Goal: Task Accomplishment & Management: Use online tool/utility

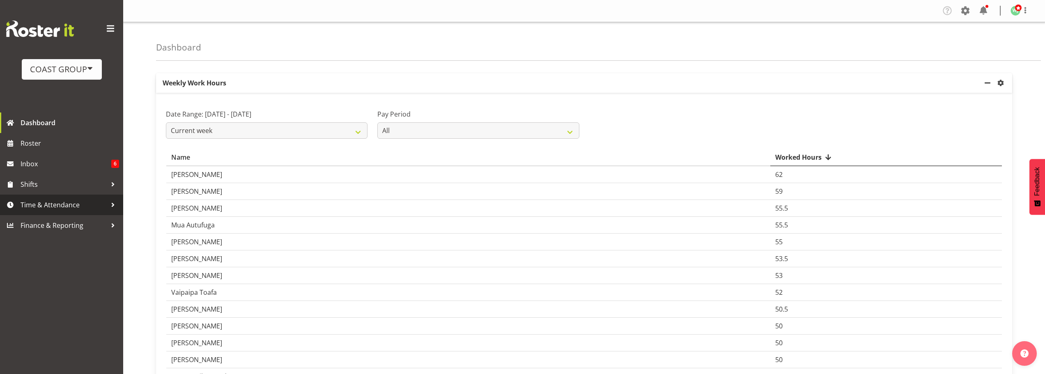
click at [59, 205] on span "Time & Attendance" at bounding box center [64, 205] width 86 height 12
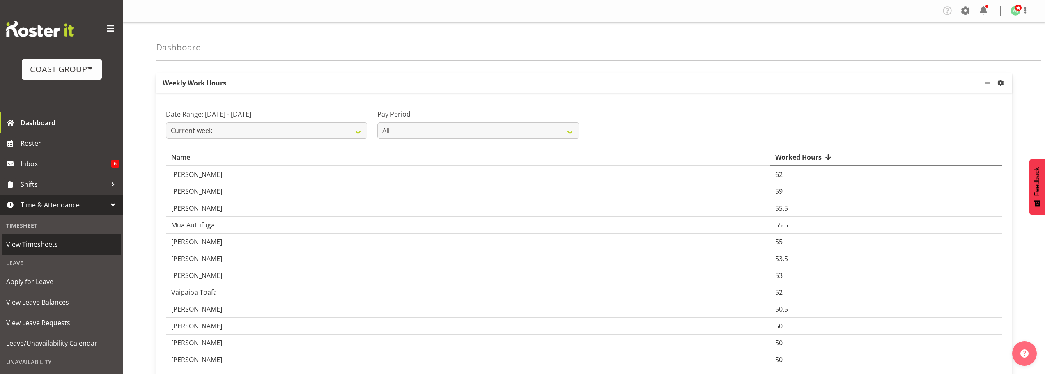
click at [50, 242] on span "View Timesheets" at bounding box center [61, 244] width 111 height 12
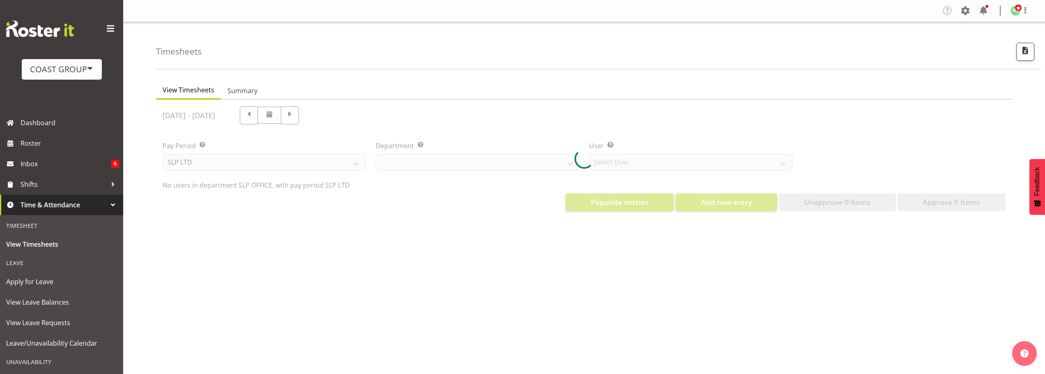
select select "25"
select select "7496"
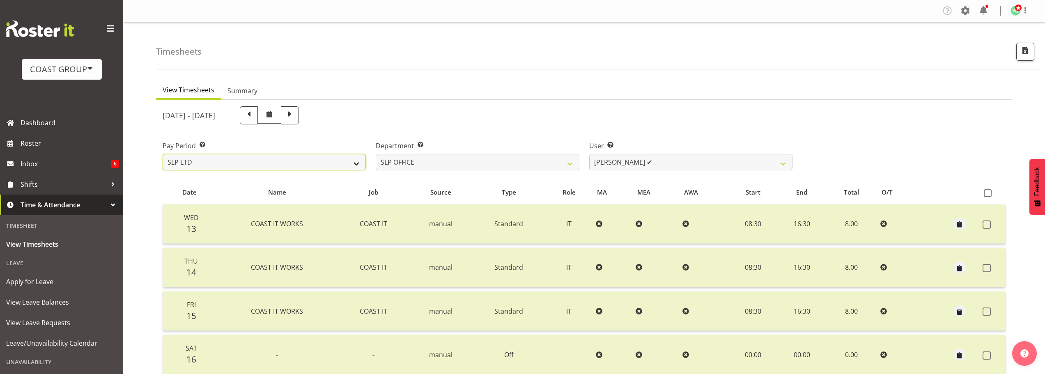
click at [356, 166] on select "SLP LTD EHS LTD DW LTD VEHICLES Carlton Events [PERSON_NAME] 120 Limited Wellin…" at bounding box center [264, 162] width 203 height 16
select select "7"
click at [163, 154] on select "SLP LTD EHS LTD DW LTD VEHICLES Carlton Events [PERSON_NAME] 120 Limited Wellin…" at bounding box center [264, 162] width 203 height 16
select select
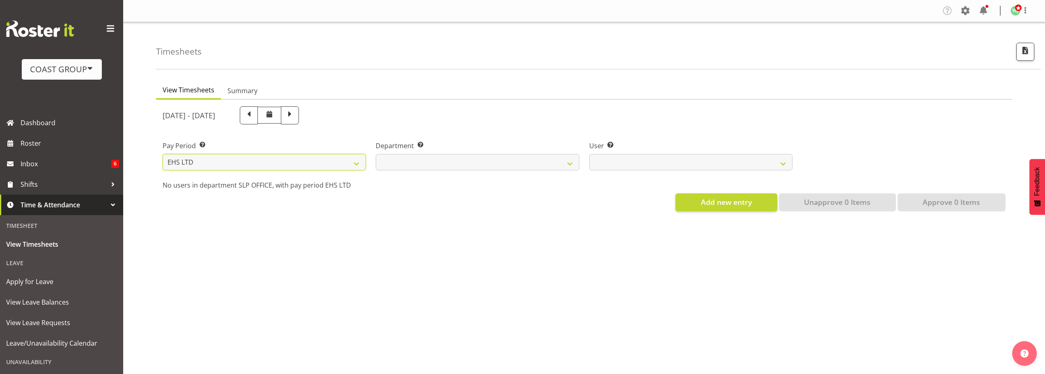
select select
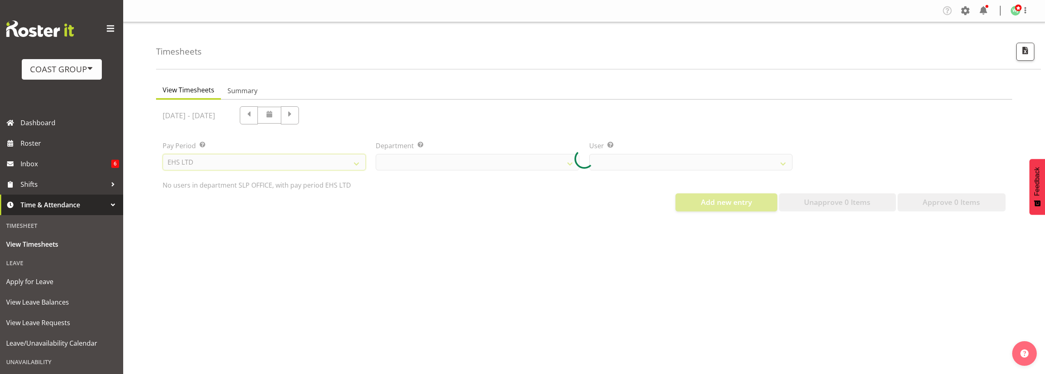
select select
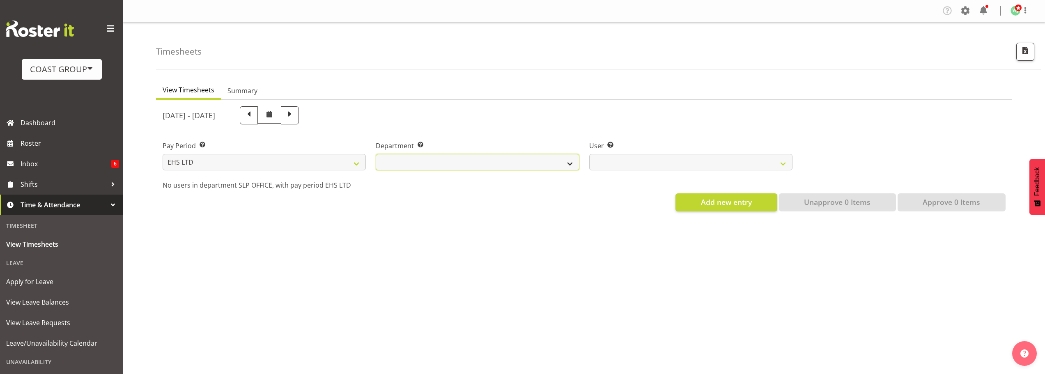
click at [544, 163] on select "EHS AKL ACCOUNTS EHS AKL CARPET EHS AKL D&B EHS AKL DESIGNER EHS AKL FURNITURE …" at bounding box center [477, 162] width 203 height 16
select select "43"
click at [376, 154] on select "EHS AKL ACCOUNTS EHS AKL CARPET EHS AKL D&B EHS AKL DESIGNER EHS AKL FURNITURE …" at bounding box center [477, 162] width 203 height 16
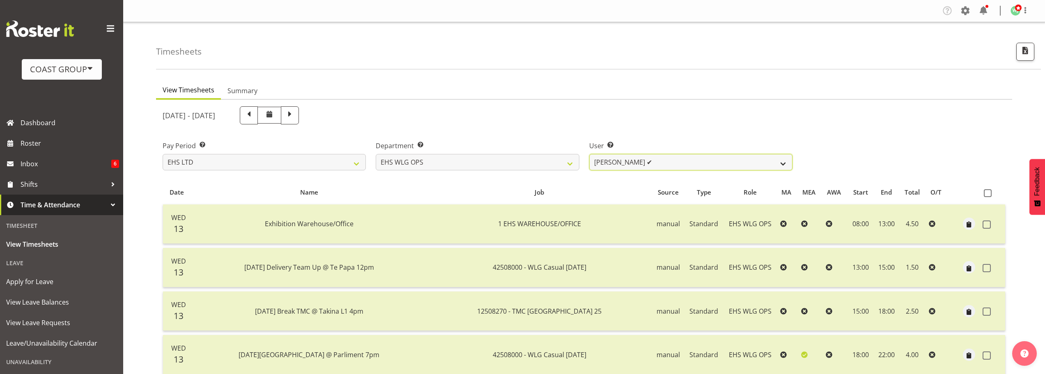
click at [716, 166] on select "[PERSON_NAME] ✔ [PERSON_NAME] ✔ [PERSON_NAME] ✔ [PERSON_NAME] ✔ [PERSON_NAME] ✔…" at bounding box center [690, 162] width 203 height 16
select select "1141"
click at [589, 154] on select "[PERSON_NAME] ✔ [PERSON_NAME] ✔ [PERSON_NAME] ✔ [PERSON_NAME] ✔ [PERSON_NAME] ✔…" at bounding box center [690, 162] width 203 height 16
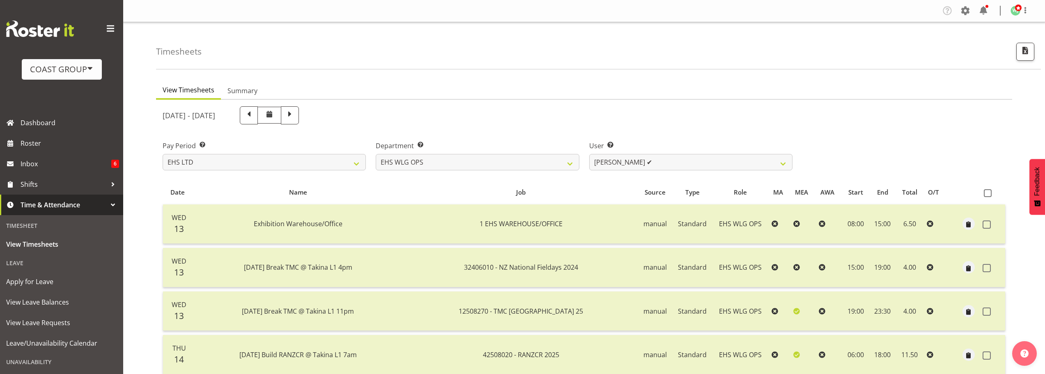
click at [565, 105] on div "[DATE] - [DATE]" at bounding box center [478, 115] width 640 height 28
click at [410, 91] on ul "View Timesheets Summary" at bounding box center [584, 91] width 856 height 18
click at [338, 163] on select "SLP LTD EHS LTD DW LTD VEHICLES Carlton Events [PERSON_NAME] 120 Limited Wellin…" at bounding box center [264, 162] width 203 height 16
select select "6"
click at [163, 154] on select "SLP LTD EHS LTD DW LTD VEHICLES Carlton Events [PERSON_NAME] 120 Limited Wellin…" at bounding box center [264, 162] width 203 height 16
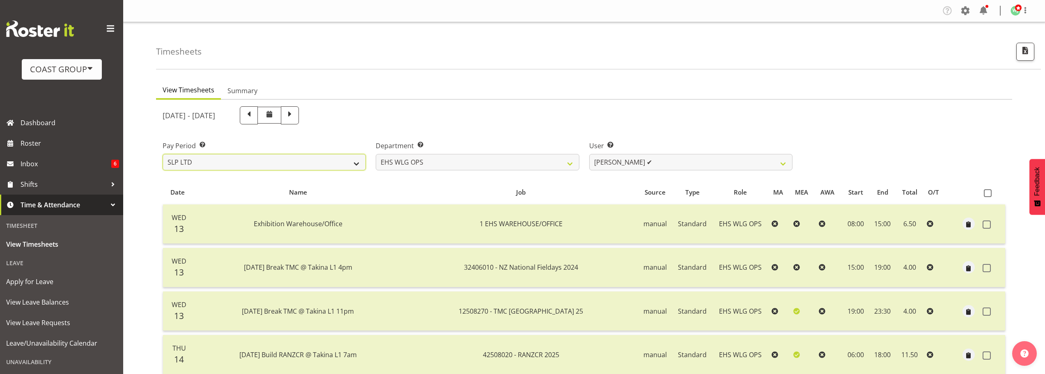
select select
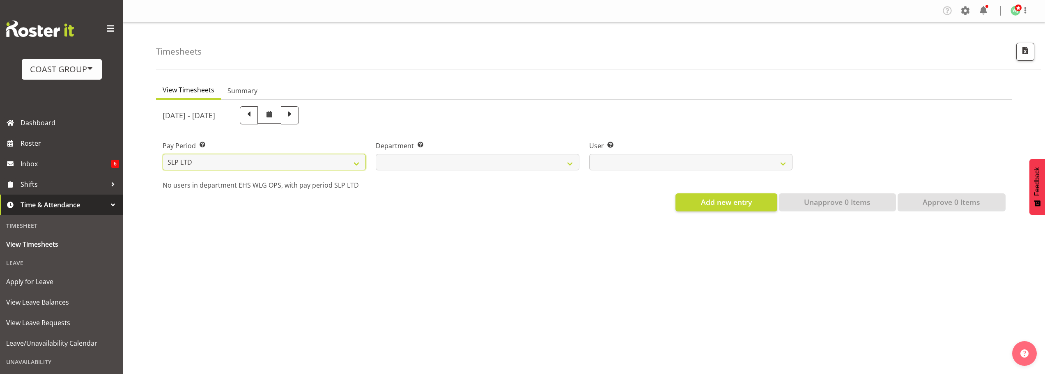
select select
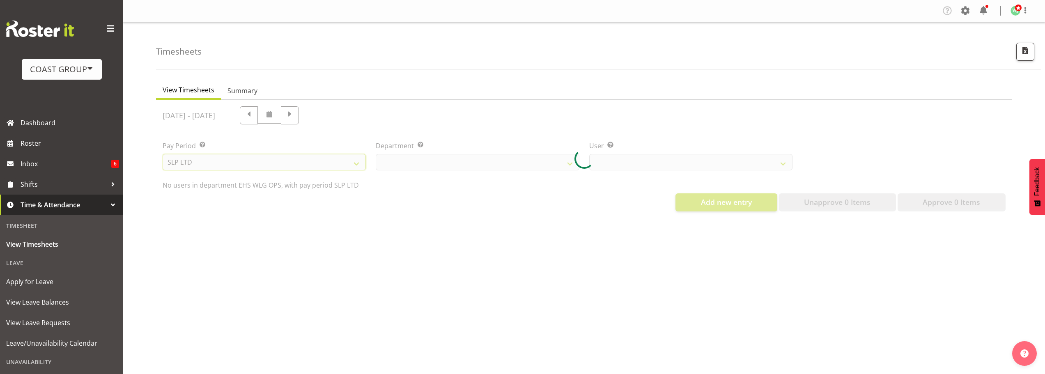
select select
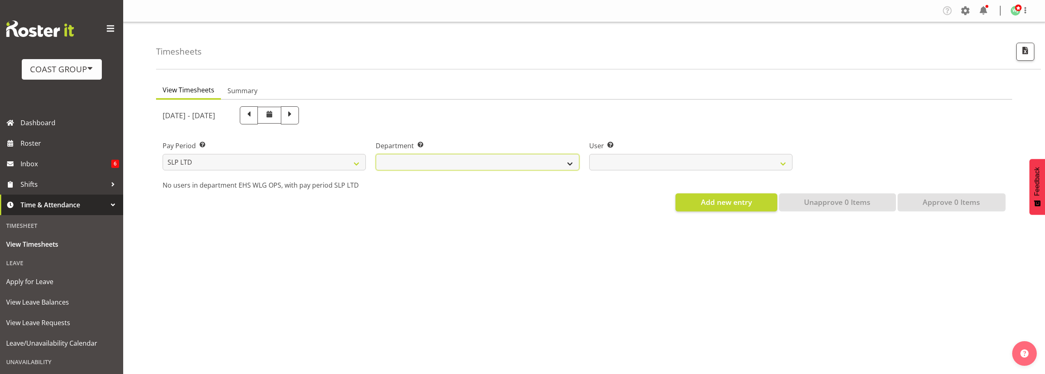
click at [553, 161] on select "SLP CHC SLP OFFICE SLP PRODUCTION SLP TRADE" at bounding box center [477, 162] width 203 height 16
click at [376, 154] on select "SLP CHC SLP OFFICE SLP PRODUCTION SLP TRADE" at bounding box center [477, 162] width 203 height 16
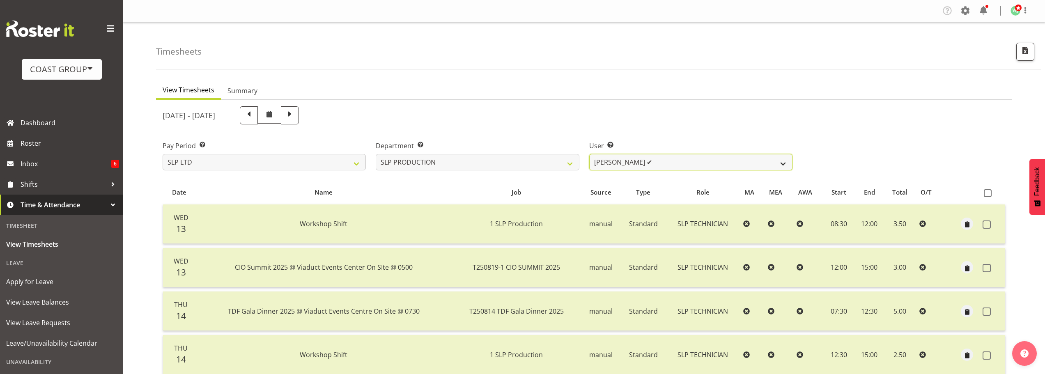
click at [640, 156] on select "[PERSON_NAME] ✔ [PERSON_NAME] ✔ [PERSON_NAME] ✔ [PERSON_NAME] ✔ [PERSON_NAME] ✔…" at bounding box center [690, 162] width 203 height 16
click at [453, 159] on select "SLP CHC SLP OFFICE SLP PRODUCTION SLP TRADE" at bounding box center [477, 162] width 203 height 16
select select "23"
click at [376, 154] on select "SLP CHC SLP OFFICE SLP PRODUCTION SLP TRADE" at bounding box center [477, 162] width 203 height 16
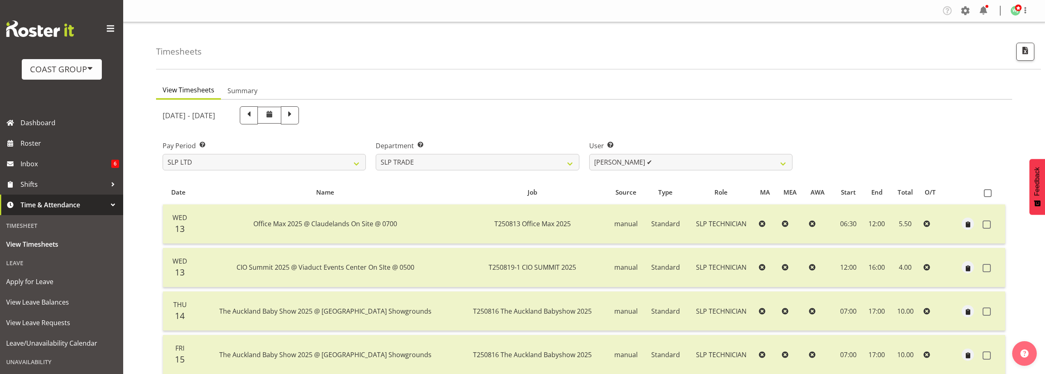
click at [591, 139] on div "User Select user. Note: This is filtered down by the previous two drop-down ite…" at bounding box center [690, 152] width 213 height 46
drag, startPoint x: 633, startPoint y: 164, endPoint x: 635, endPoint y: 160, distance: 4.6
click at [635, 160] on select "[PERSON_NAME] ✔ [PERSON_NAME] ✔ [PERSON_NAME] ✔ [PERSON_NAME] ✔ [PERSON_NAME] ✔…" at bounding box center [690, 162] width 203 height 16
click at [890, 147] on div "Pay Period Select which pay period you would like to view. SLP LTD EHS LTD DW L…" at bounding box center [584, 152] width 853 height 46
